Goal: Navigation & Orientation: Go to known website

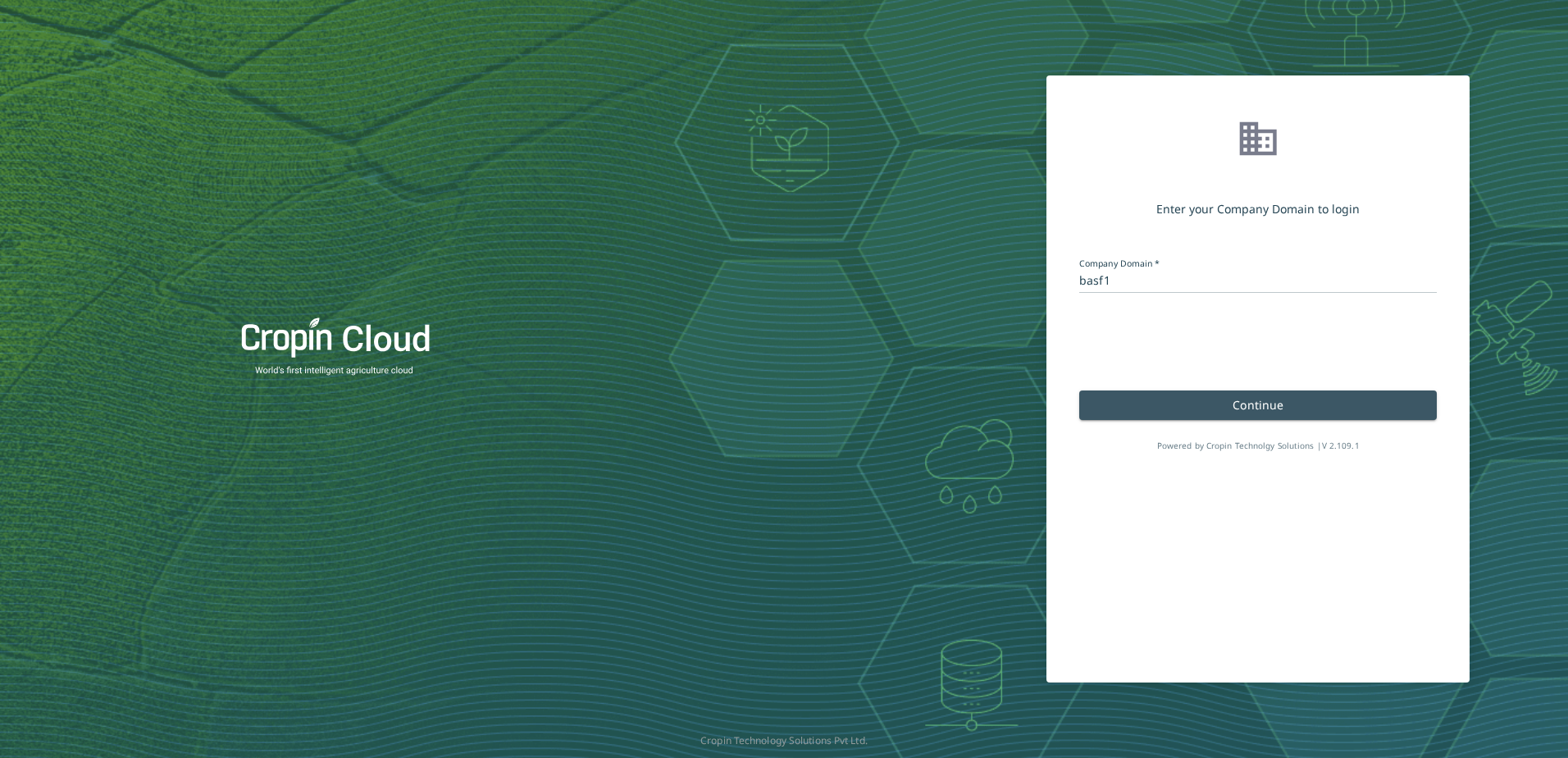
click at [1200, 403] on button "Continue" at bounding box center [1258, 405] width 357 height 30
